Goal: Task Accomplishment & Management: Manage account settings

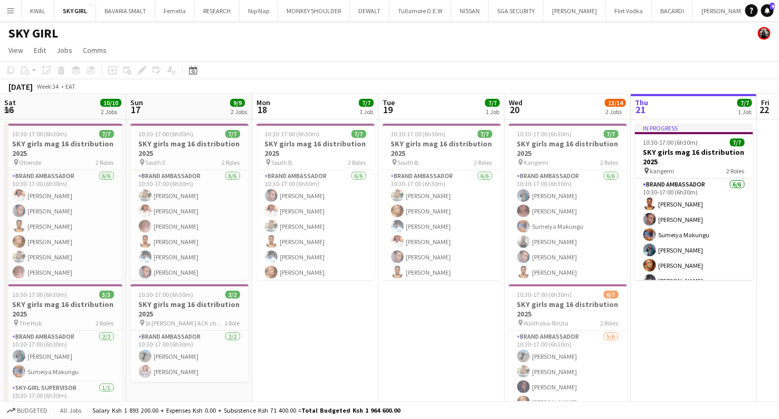
scroll to position [0, 257]
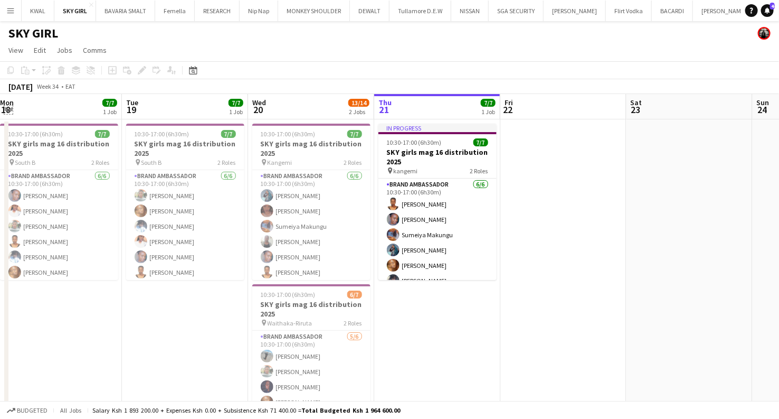
click at [8, 108] on app-icon "Expand/collapse" at bounding box center [8, 109] width 8 height 10
click at [5, 108] on app-icon "Expand/collapse" at bounding box center [8, 110] width 10 height 8
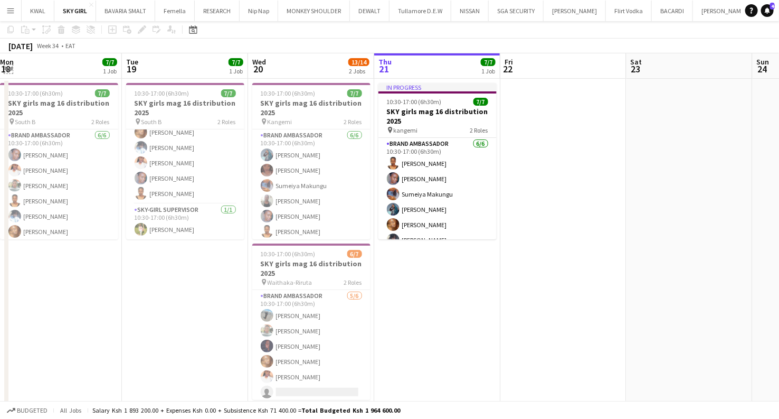
scroll to position [59, 0]
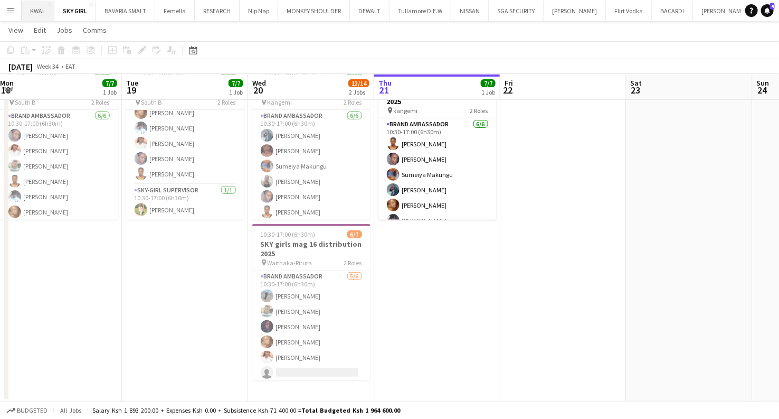
click at [39, 18] on button "KWAL Close" at bounding box center [38, 11] width 33 height 21
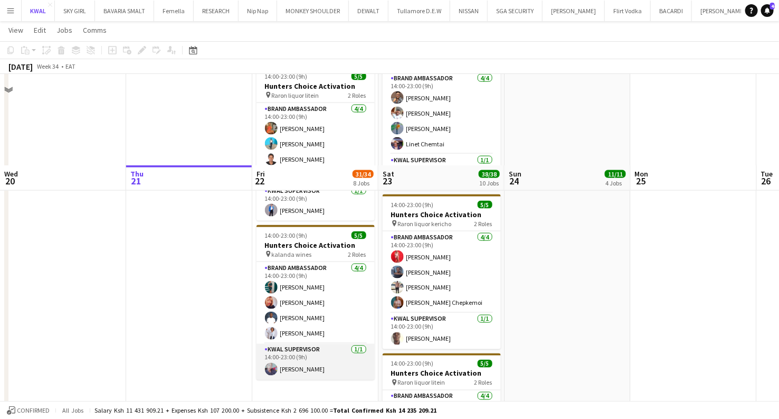
scroll to position [762, 0]
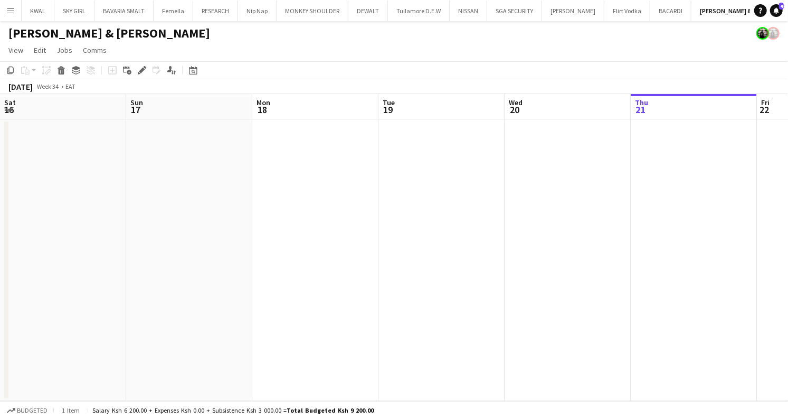
scroll to position [0, 438]
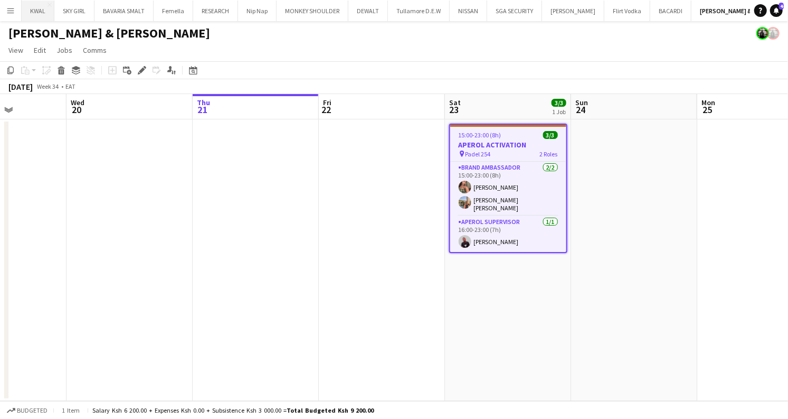
click at [34, 8] on button "KWAL Close" at bounding box center [38, 11] width 33 height 21
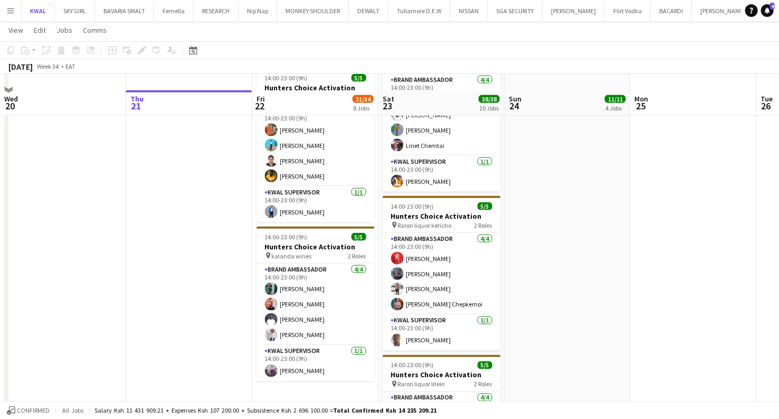
scroll to position [645, 0]
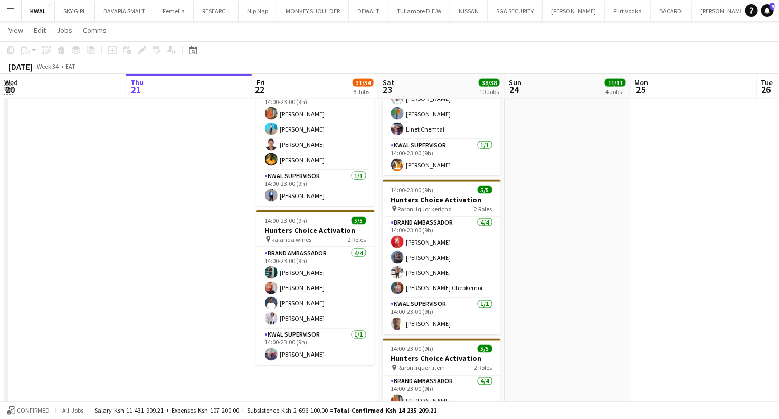
click at [10, 87] on app-icon "Expand/collapse" at bounding box center [8, 89] width 8 height 10
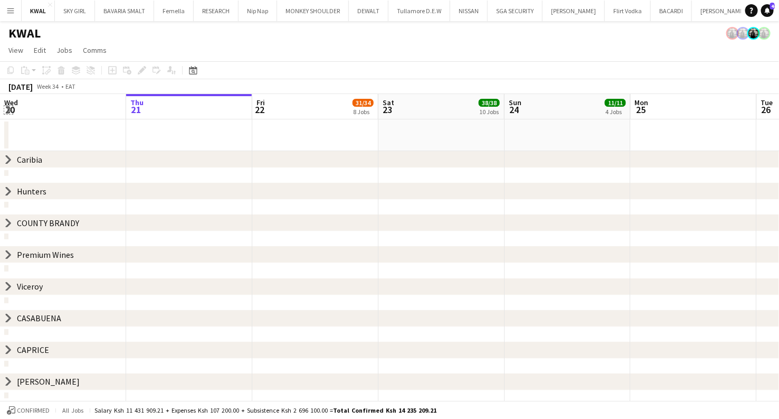
scroll to position [0, 0]
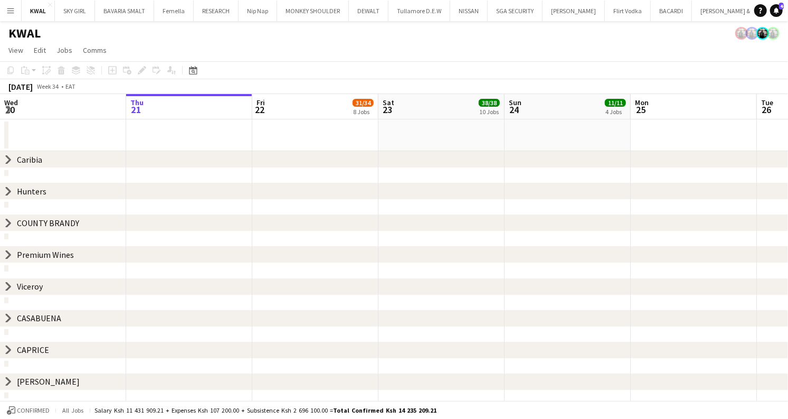
click at [9, 287] on icon at bounding box center [8, 286] width 4 height 8
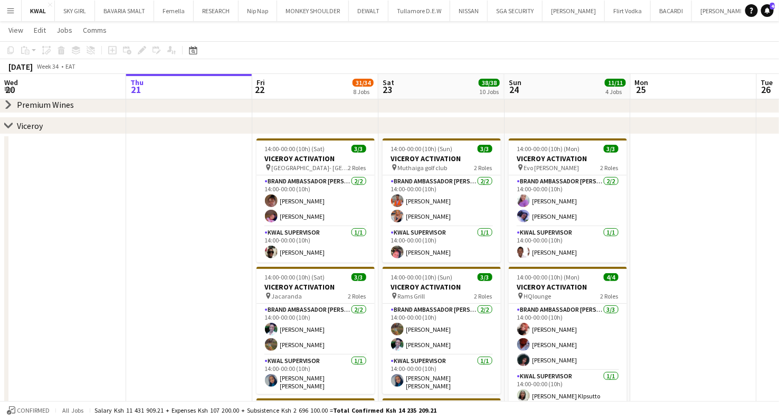
scroll to position [0, 306]
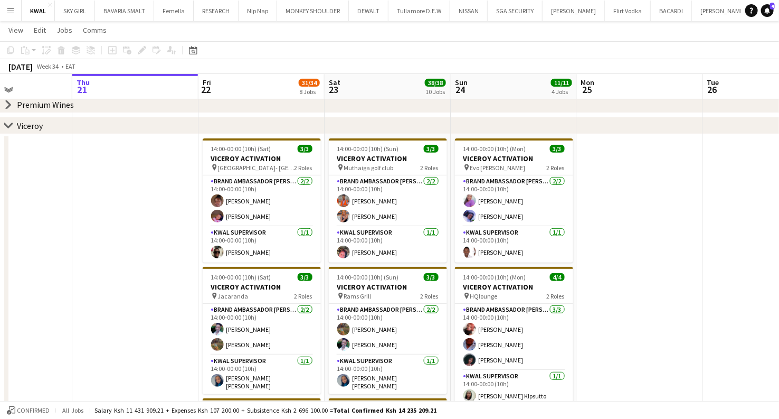
drag, startPoint x: 425, startPoint y: 271, endPoint x: 371, endPoint y: 277, distance: 54.1
click at [371, 277] on app-calendar-viewport "Mon 18 Tue 19 Wed 20 Thu 21 Fri 22 31/34 8 Jobs Sat 23 38/38 10 Jobs Sun 24 11/…" at bounding box center [389, 301] width 779 height 755
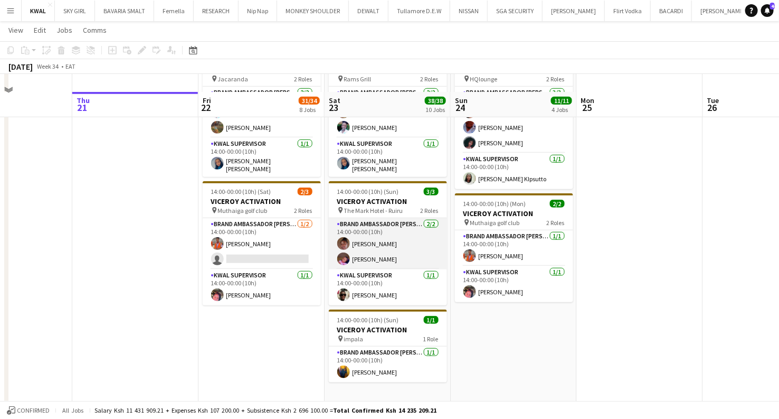
scroll to position [352, 0]
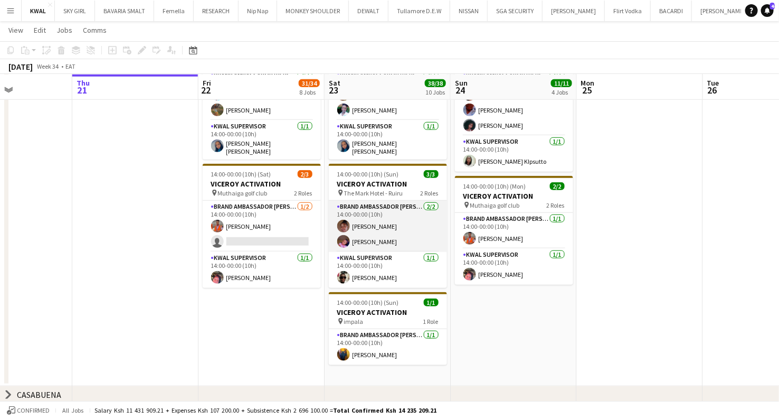
click at [376, 222] on app-card-role "Brand Ambassador kwal 2/2 14:00-00:00 (10h) Fauzia Afune Aidah Makori" at bounding box center [388, 226] width 118 height 51
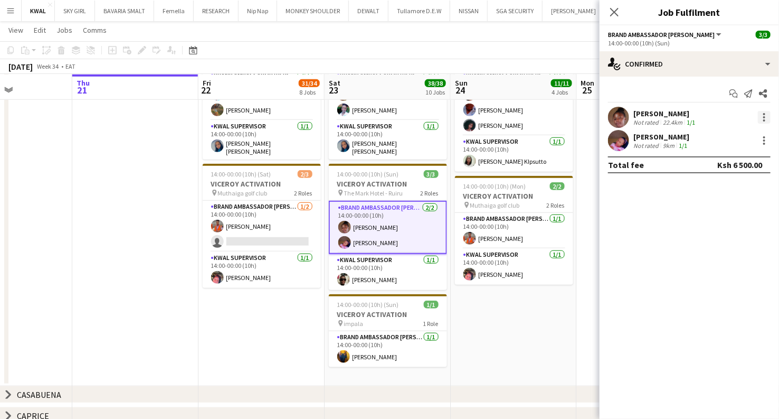
click at [767, 116] on div at bounding box center [764, 117] width 13 height 13
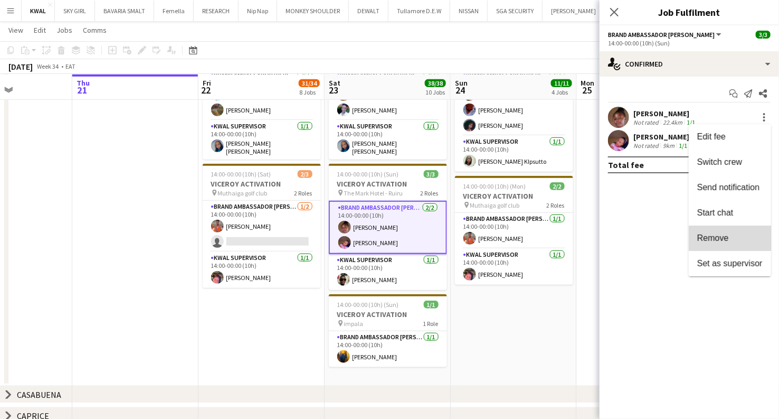
drag, startPoint x: 723, startPoint y: 240, endPoint x: 700, endPoint y: 207, distance: 40.1
click at [723, 239] on span "Remove" at bounding box center [713, 237] width 32 height 9
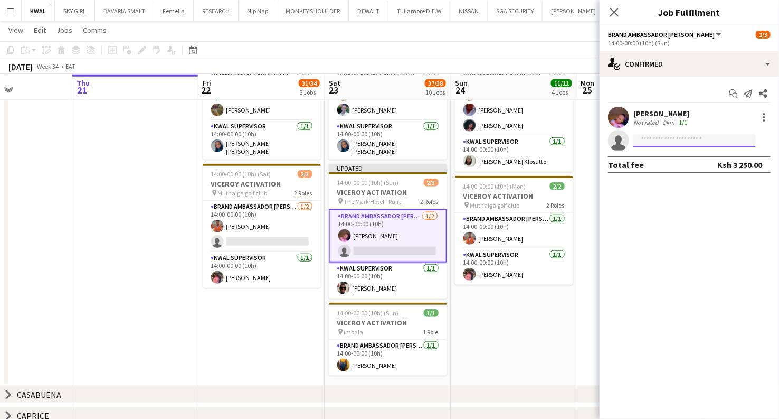
click at [675, 141] on input at bounding box center [694, 140] width 122 height 13
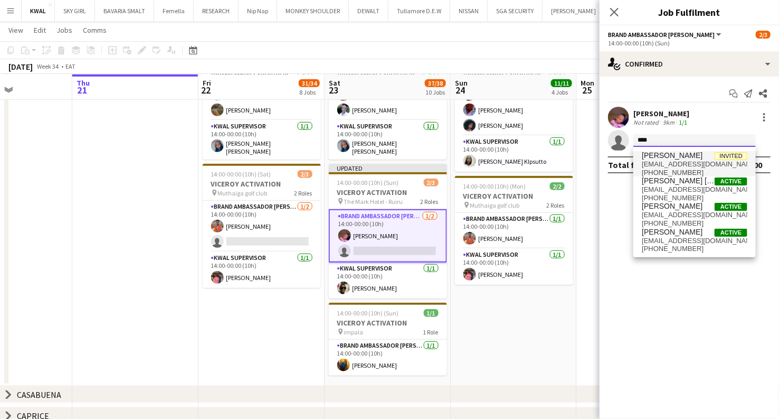
type input "****"
click at [664, 164] on span "rmurugi181@gmail.com" at bounding box center [695, 164] width 106 height 8
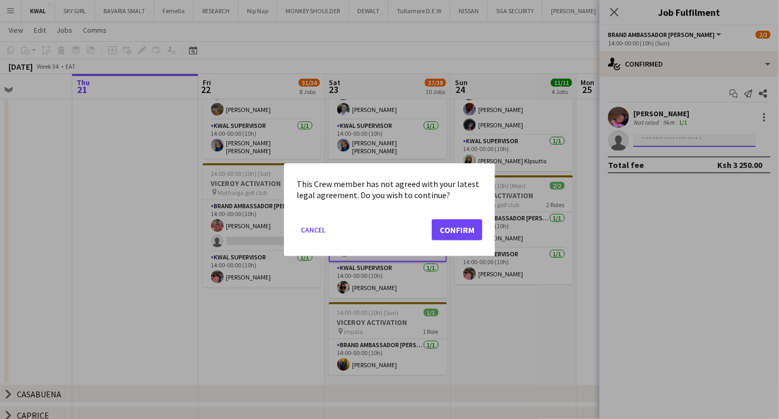
scroll to position [0, 0]
click at [472, 230] on button "Confirm" at bounding box center [457, 229] width 51 height 21
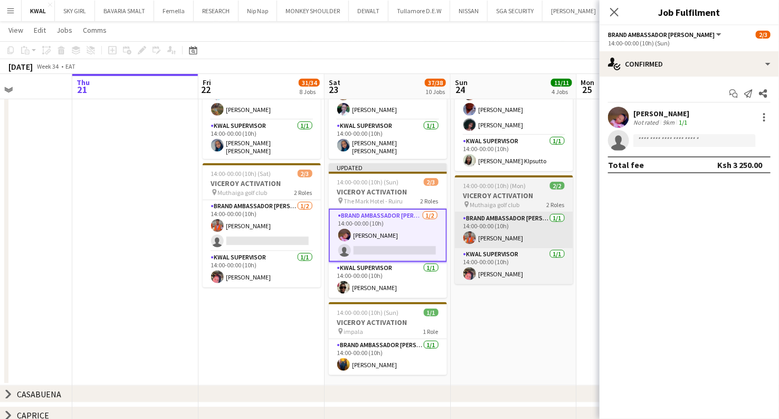
scroll to position [352, 0]
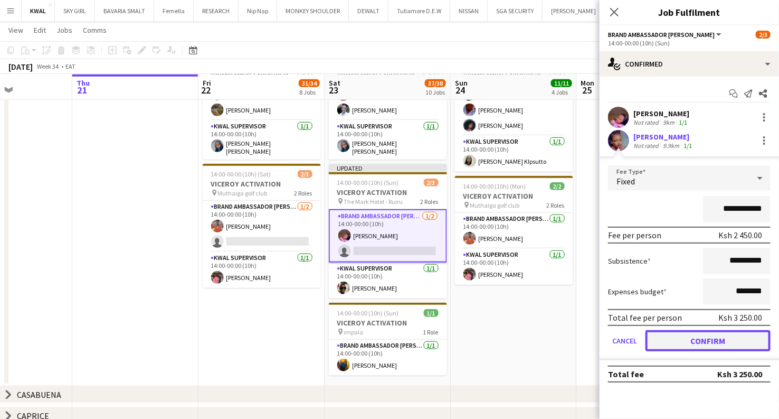
click at [714, 343] on button "Confirm" at bounding box center [708, 340] width 125 height 21
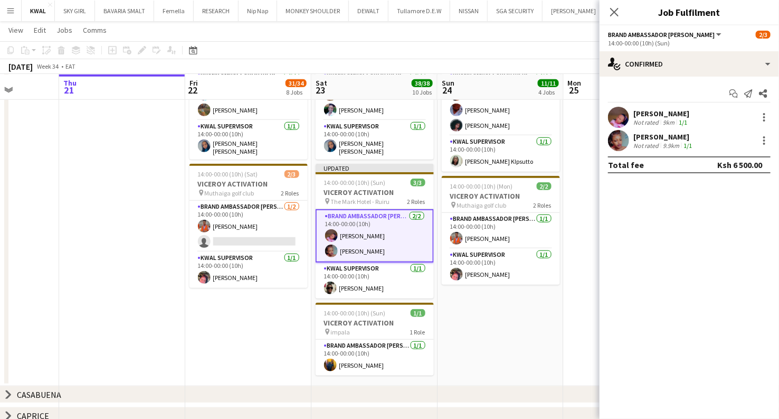
scroll to position [0, 320]
drag, startPoint x: 532, startPoint y: 330, endPoint x: 519, endPoint y: 341, distance: 16.5
click at [519, 341] on app-calendar-viewport "Mon 18 Tue 19 Wed 20 Thu 21 Fri 22 31/34 8 Jobs Sat 23 38/38 10 Jobs Sun 24 11/…" at bounding box center [389, 67] width 779 height 755
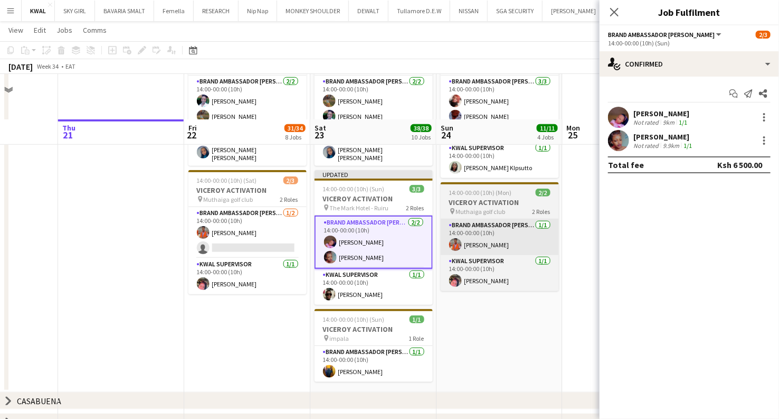
scroll to position [396, 0]
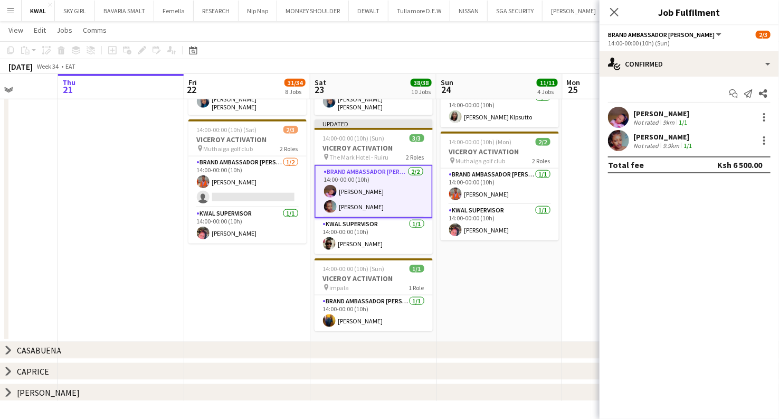
click at [521, 291] on app-date-cell "14:00-00:00 (10h) (Mon) 3/3 VICEROY ACTIVATION pin Evo Lounge Rongai 2 Roles Br…" at bounding box center [500, 98] width 126 height 486
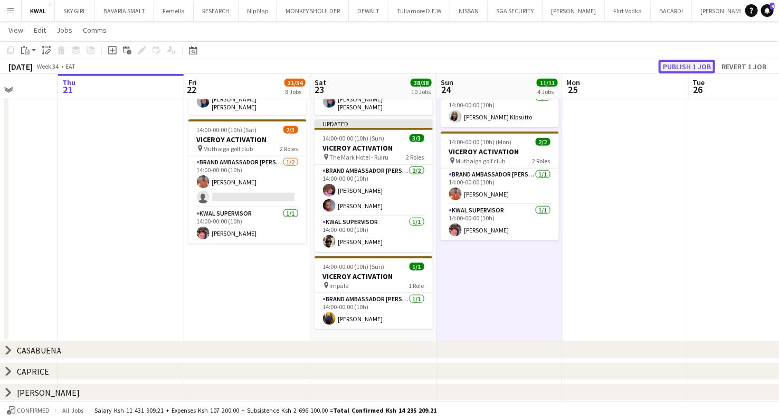
click at [697, 67] on button "Publish 1 job" at bounding box center [687, 67] width 56 height 14
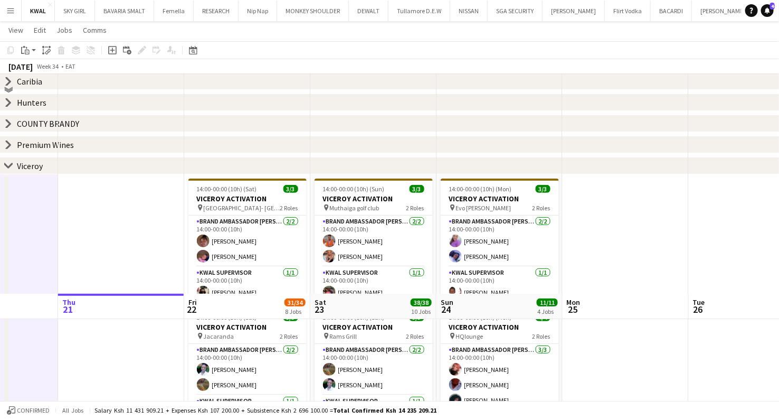
scroll to position [59, 0]
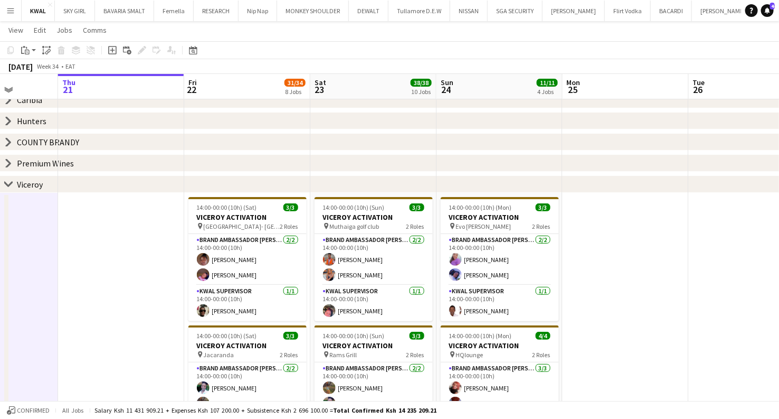
click at [10, 121] on icon at bounding box center [8, 121] width 4 height 8
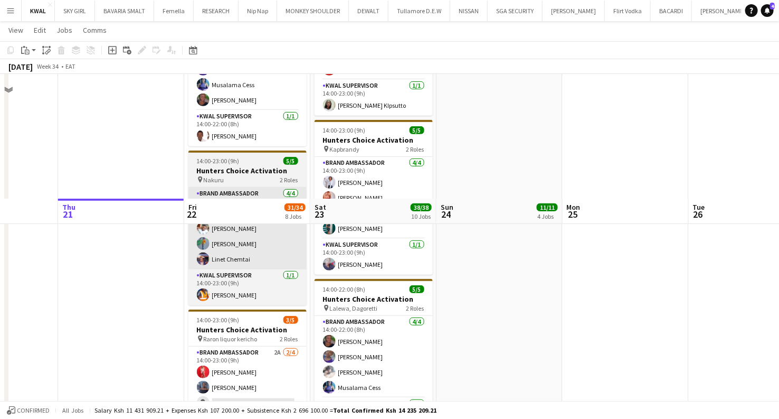
scroll to position [410, 0]
